Goal: Information Seeking & Learning: Learn about a topic

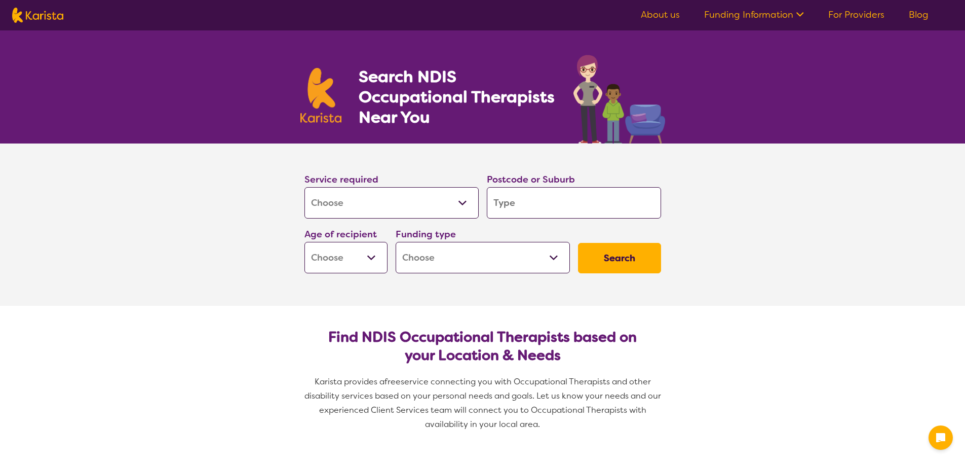
select select "[MEDICAL_DATA]"
type input "5"
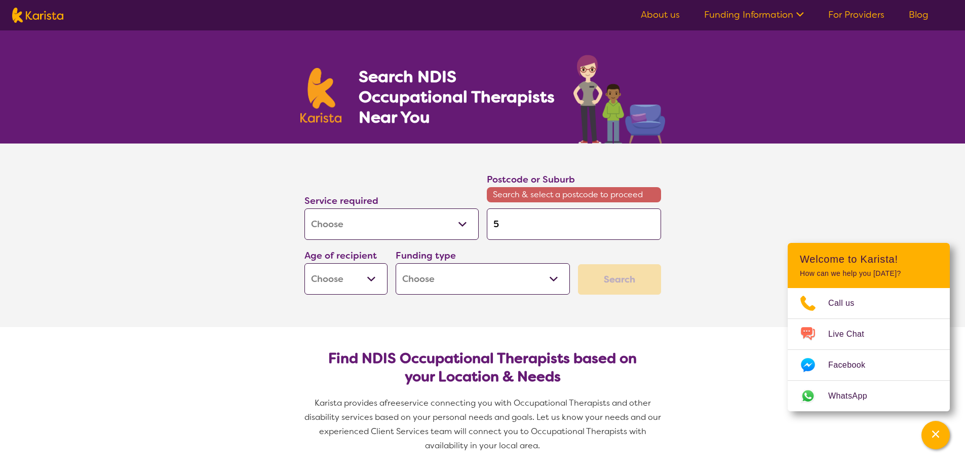
type input "50"
type input "507"
type input "5070"
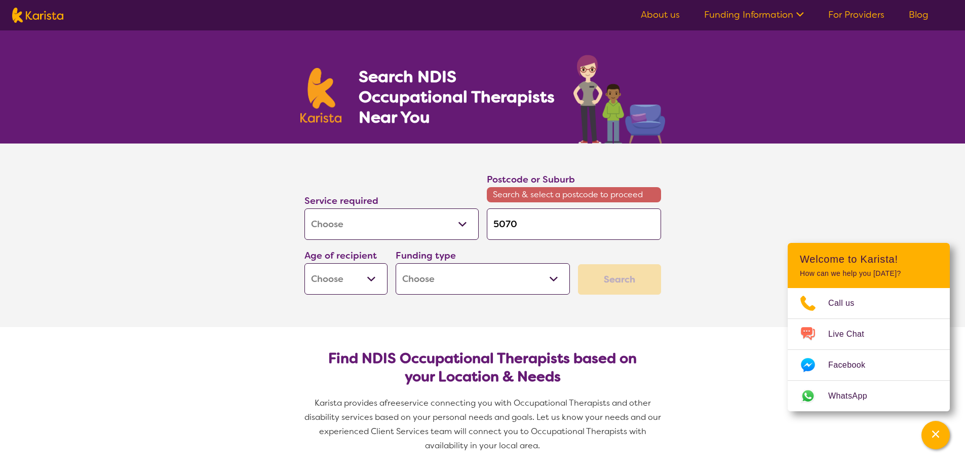
type input "5070"
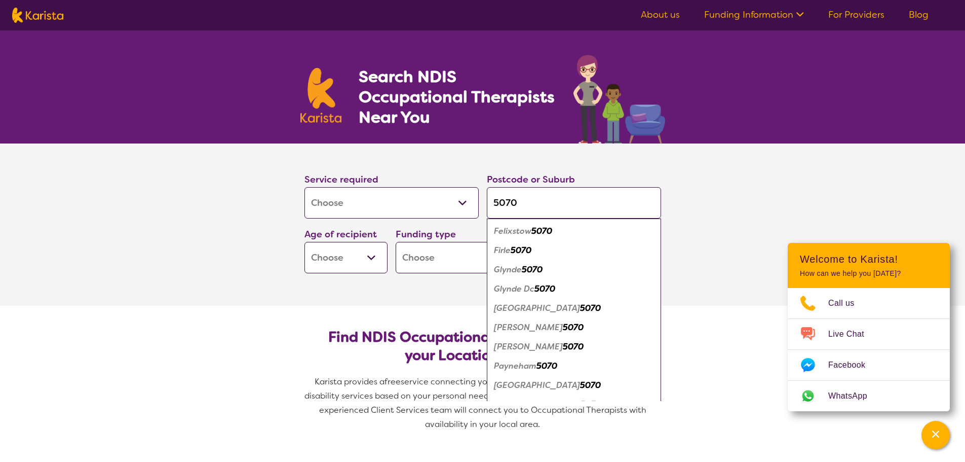
type input "5070"
click at [519, 249] on em "5070" at bounding box center [521, 250] width 21 height 11
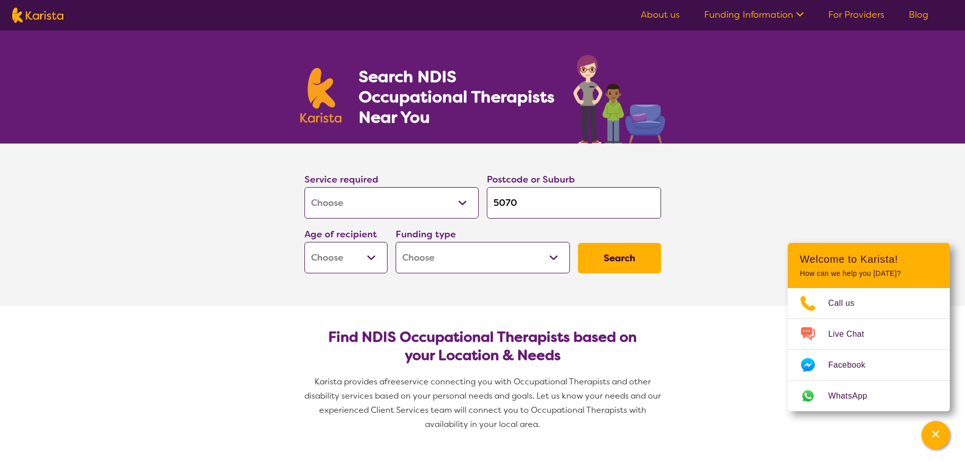
click at [352, 259] on select "Early Childhood - 0 to 9 Child - 10 to 11 Adolescent - 12 to 17 Adult - 18 to 6…" at bounding box center [346, 257] width 83 height 31
select select "EC"
click at [305, 242] on select "Early Childhood - 0 to 9 Child - 10 to 11 Adolescent - 12 to 17 Adult - 18 to 6…" at bounding box center [346, 257] width 83 height 31
select select "EC"
click at [531, 257] on select "Home Care Package (HCP) National Disability Insurance Scheme (NDIS) I don't know" at bounding box center [483, 257] width 174 height 31
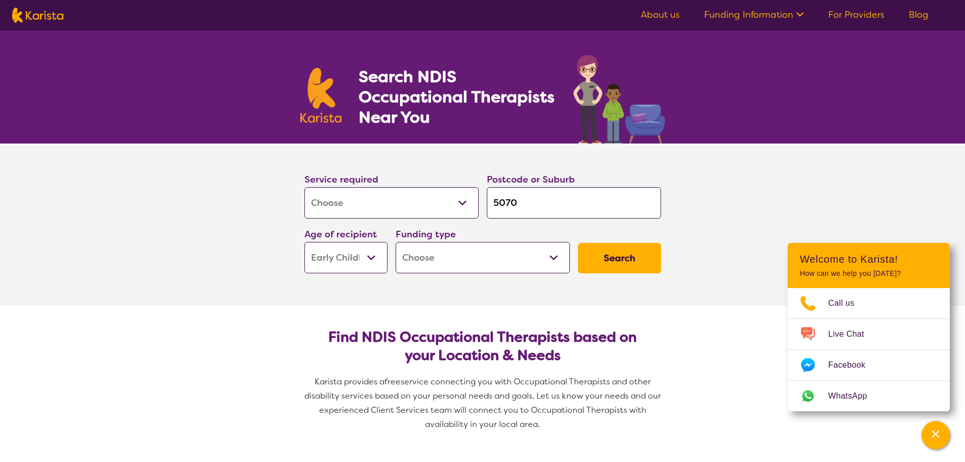
select select "NDIS"
click at [396, 242] on select "Home Care Package (HCP) National Disability Insurance Scheme (NDIS) I don't know" at bounding box center [483, 257] width 174 height 31
select select "NDIS"
click at [637, 257] on button "Search" at bounding box center [619, 258] width 83 height 30
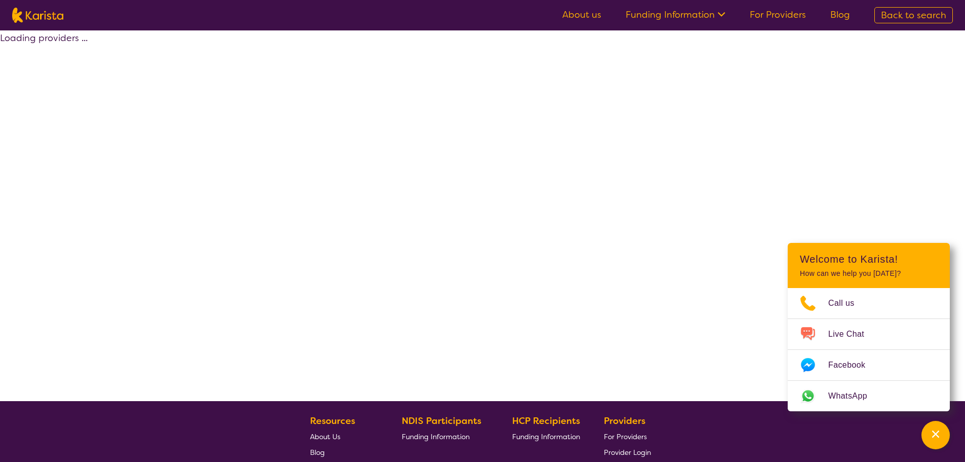
select select "by_score"
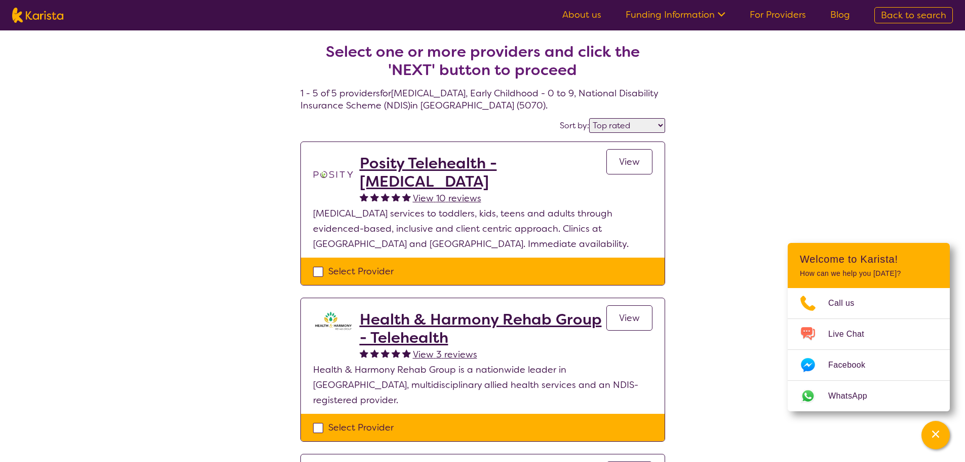
select select "[MEDICAL_DATA]"
select select "EC"
select select "NDIS"
select select "[MEDICAL_DATA]"
select select "EC"
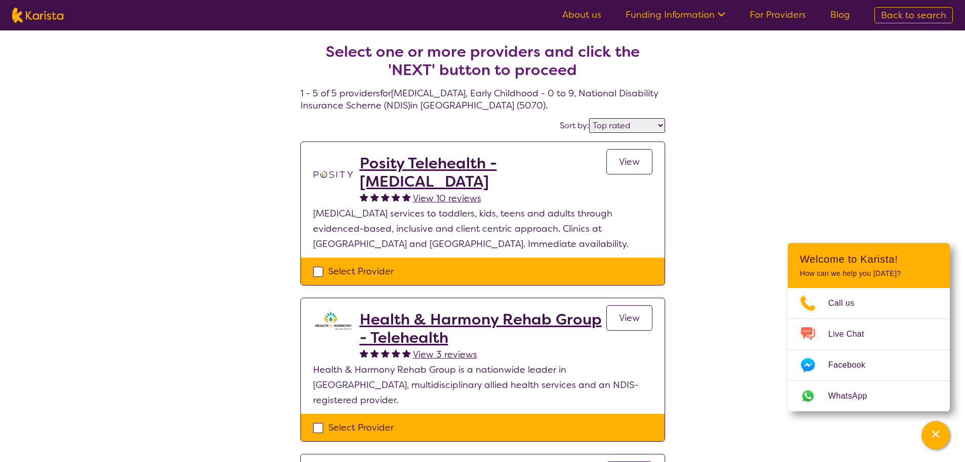
select select "NDIS"
